Goal: Entertainment & Leisure: Consume media (video, audio)

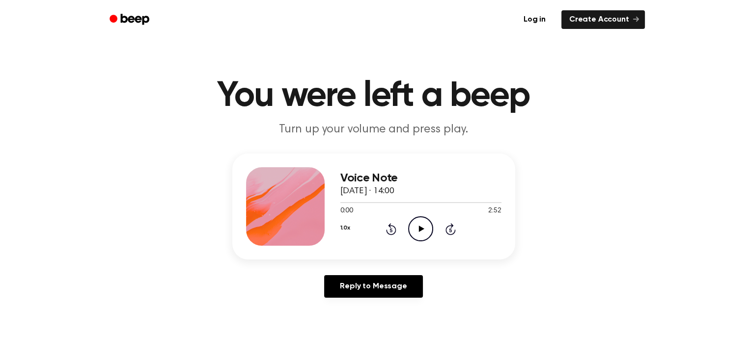
click at [418, 230] on icon "Play Audio" at bounding box center [420, 229] width 25 height 25
click at [423, 232] on icon "Pause Audio" at bounding box center [420, 229] width 25 height 25
click at [412, 229] on icon "Play Audio" at bounding box center [420, 229] width 25 height 25
click at [416, 232] on icon "Pause Audio" at bounding box center [420, 229] width 25 height 25
click at [416, 229] on icon "Play Audio" at bounding box center [420, 229] width 25 height 25
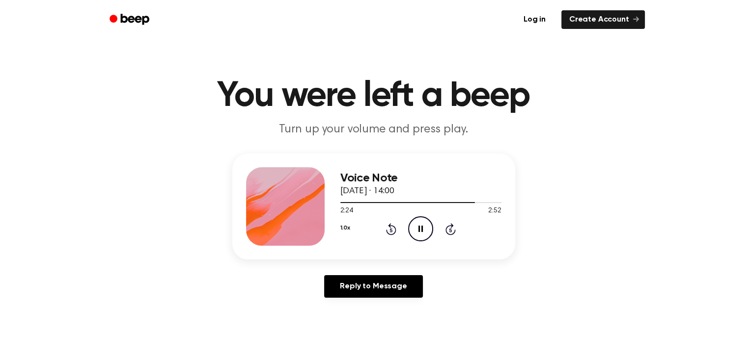
click at [416, 229] on icon "Pause Audio" at bounding box center [420, 229] width 25 height 25
click at [369, 206] on div at bounding box center [420, 202] width 161 height 8
click at [411, 235] on circle at bounding box center [421, 229] width 24 height 24
click at [430, 224] on icon "Pause Audio" at bounding box center [420, 229] width 25 height 25
click at [430, 224] on icon "Play Audio" at bounding box center [420, 229] width 25 height 25
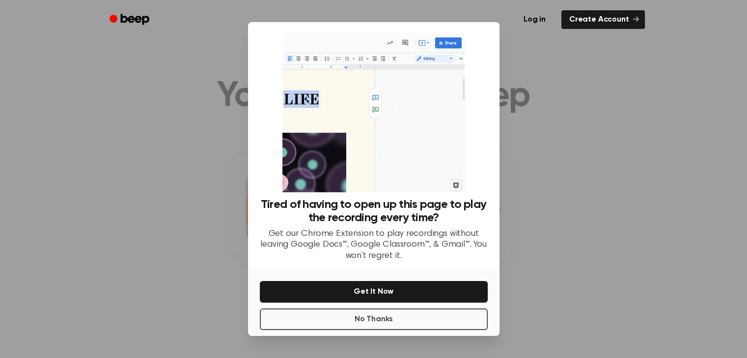
click at [611, 296] on div at bounding box center [373, 179] width 747 height 358
click at [454, 330] on div "No Thanks Get It Now" at bounding box center [373, 303] width 251 height 67
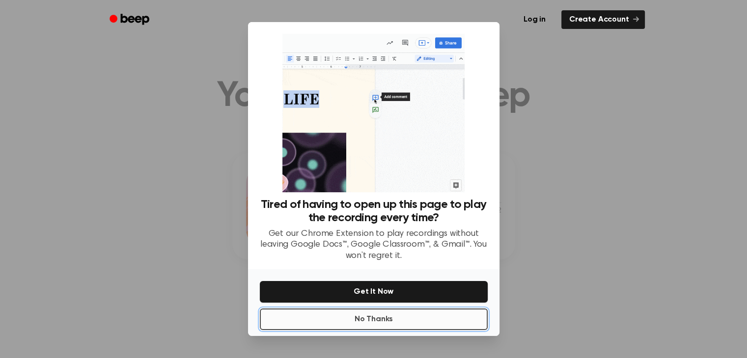
click at [455, 327] on button "No Thanks" at bounding box center [374, 320] width 228 height 22
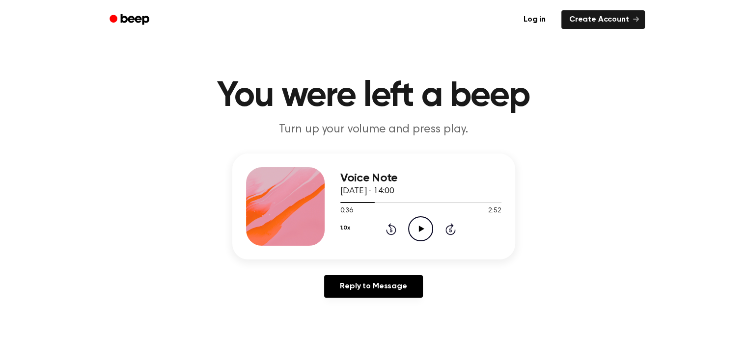
click at [411, 234] on icon "Play Audio" at bounding box center [420, 229] width 25 height 25
click at [424, 228] on icon "Pause Audio" at bounding box center [420, 229] width 25 height 25
click at [424, 228] on icon "Play Audio" at bounding box center [420, 229] width 25 height 25
click at [424, 228] on icon "Pause Audio" at bounding box center [420, 229] width 25 height 25
click at [424, 228] on icon "Play Audio" at bounding box center [420, 229] width 25 height 25
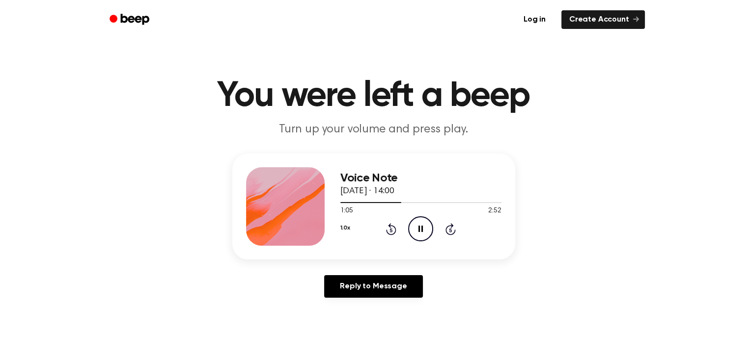
click at [424, 228] on icon "Pause Audio" at bounding box center [420, 229] width 25 height 25
click at [425, 200] on div at bounding box center [420, 202] width 161 height 8
click at [419, 221] on icon "Play Audio" at bounding box center [420, 229] width 25 height 25
click at [420, 229] on icon "Pause Audio" at bounding box center [420, 229] width 25 height 25
click at [420, 230] on icon at bounding box center [421, 229] width 5 height 6
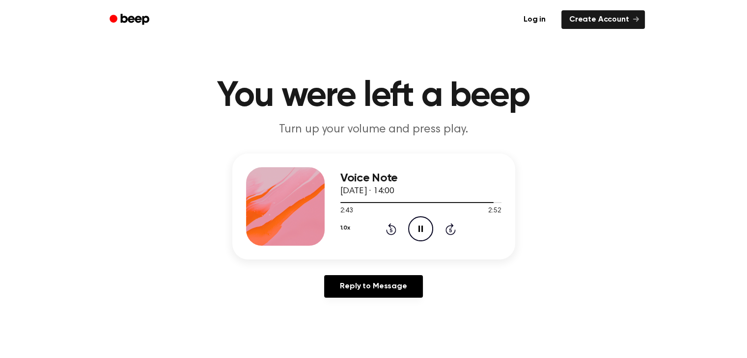
click at [420, 231] on icon "Pause Audio" at bounding box center [420, 229] width 25 height 25
